Goal: Navigation & Orientation: Find specific page/section

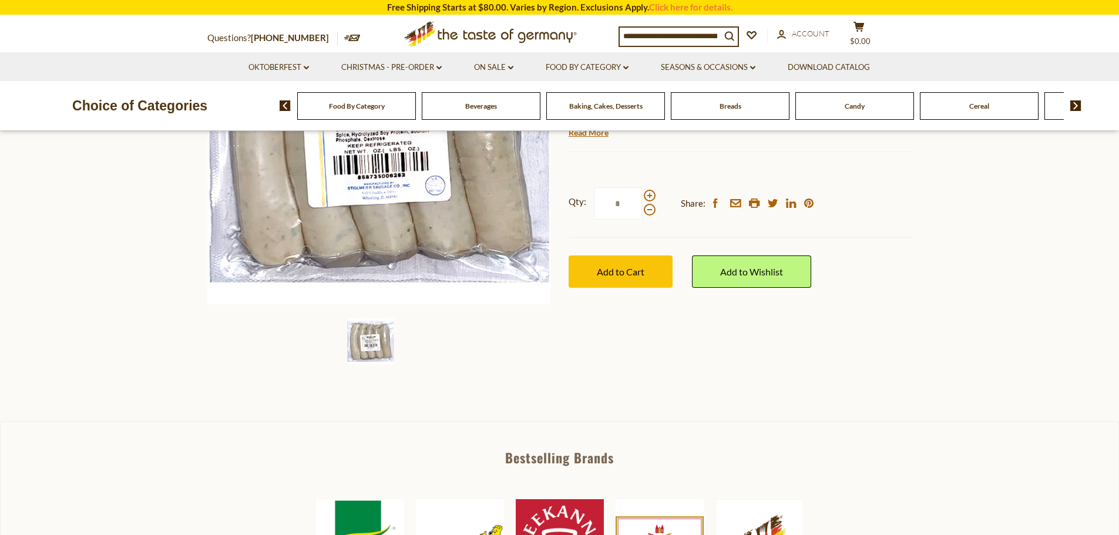
scroll to position [470, 0]
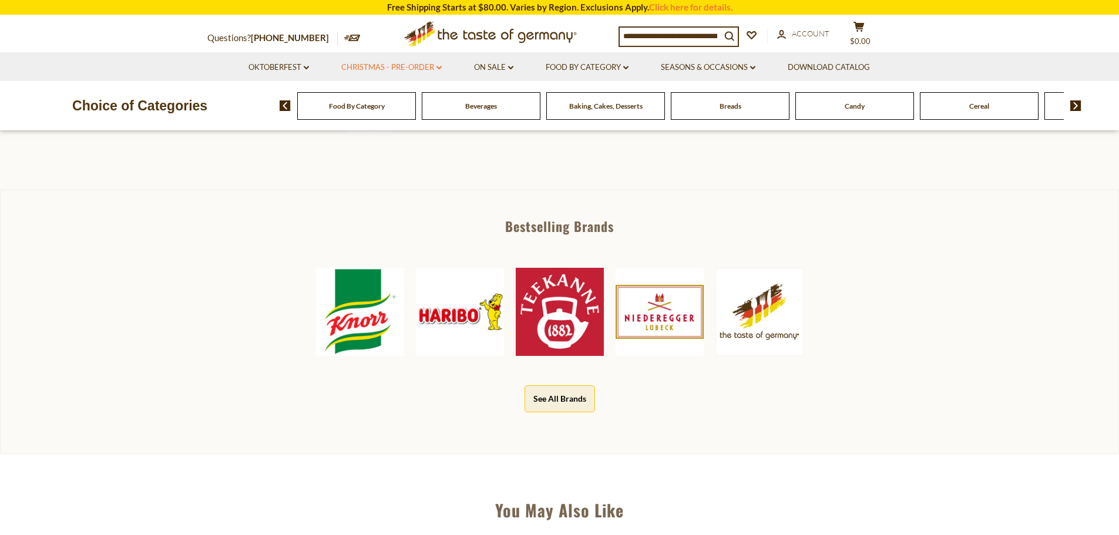
click at [403, 68] on link "Christmas - PRE-ORDER dropdown_arrow" at bounding box center [391, 67] width 100 height 13
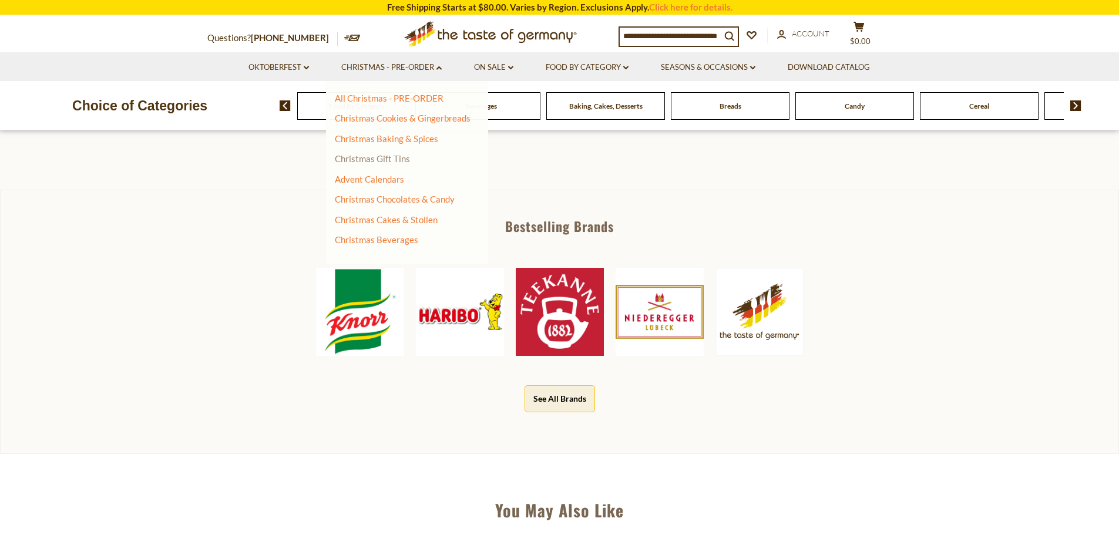
click at [388, 159] on link "Christmas Gift Tins" at bounding box center [372, 158] width 75 height 11
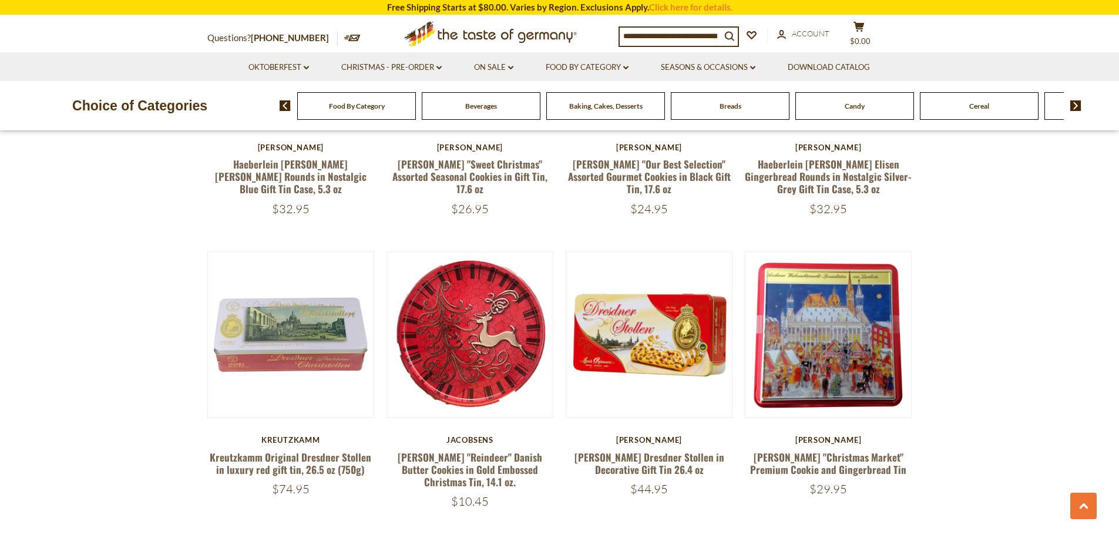
scroll to position [2643, 0]
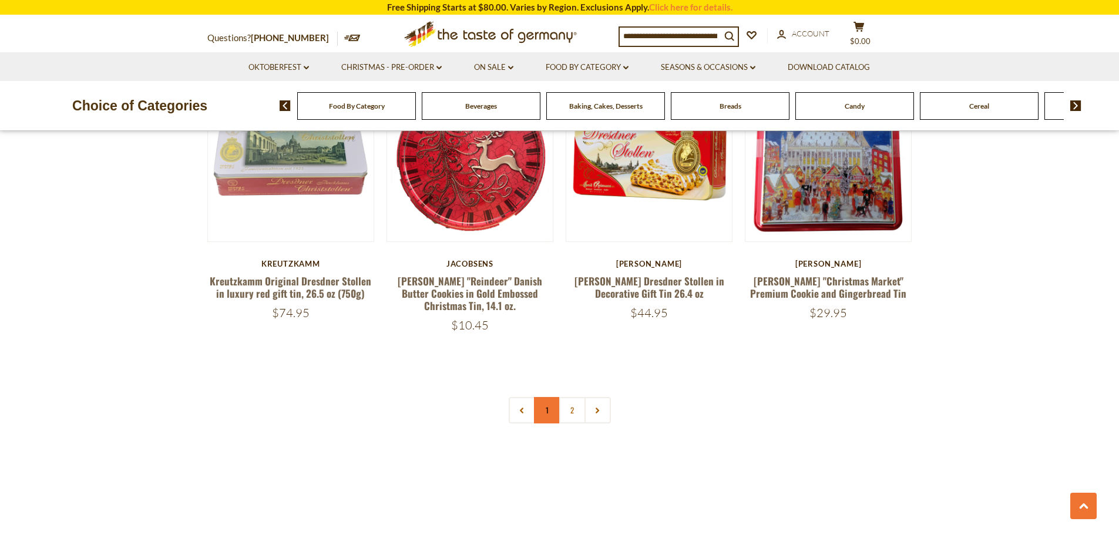
click at [546, 397] on link "1" at bounding box center [547, 410] width 26 height 26
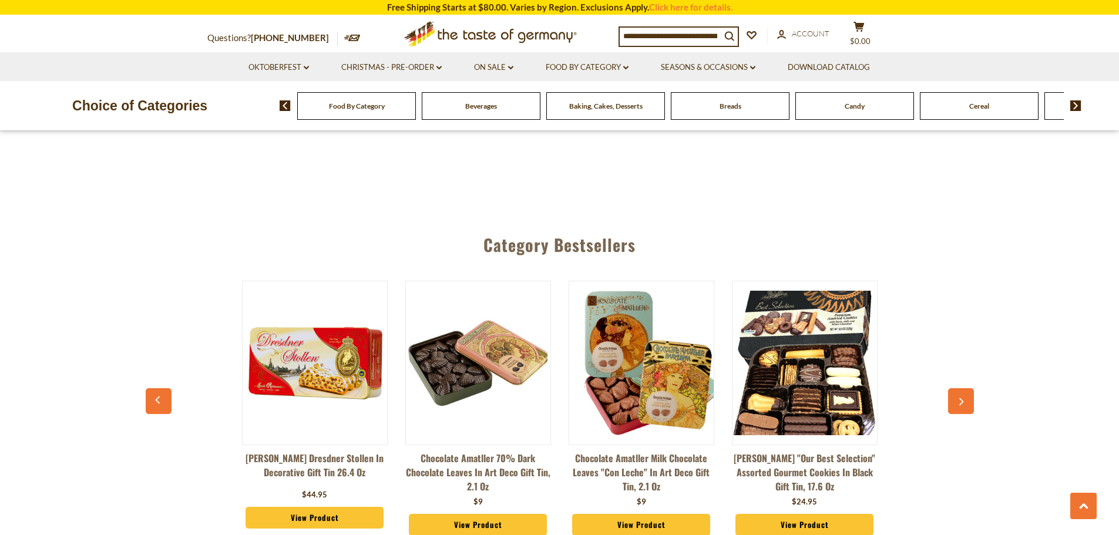
scroll to position [3150, 0]
